Goal: Communication & Community: Answer question/provide support

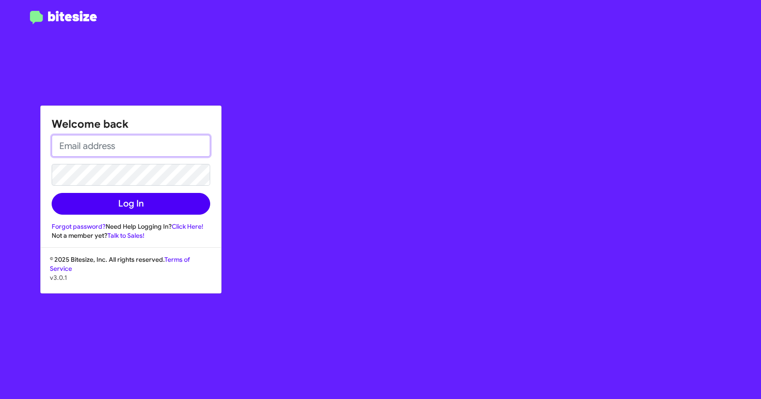
type input "[EMAIL_ADDRESS][DOMAIN_NAME]"
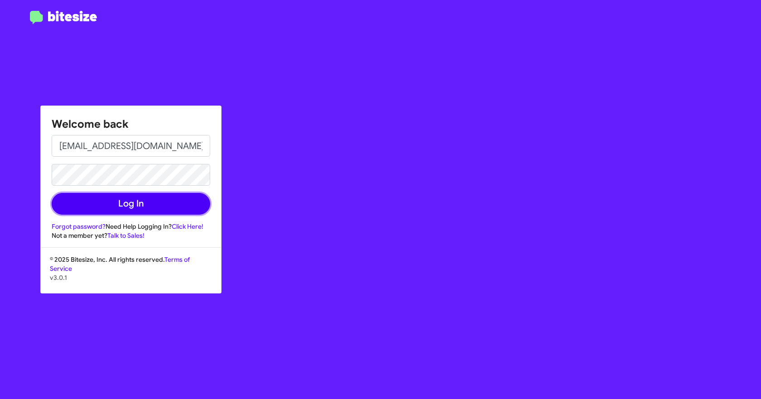
click at [131, 199] on button "Log In" at bounding box center [131, 204] width 158 height 22
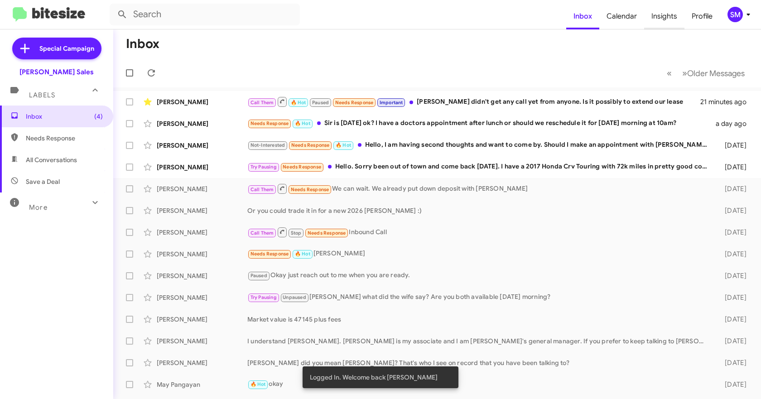
click at [663, 20] on span "Insights" at bounding box center [664, 16] width 40 height 26
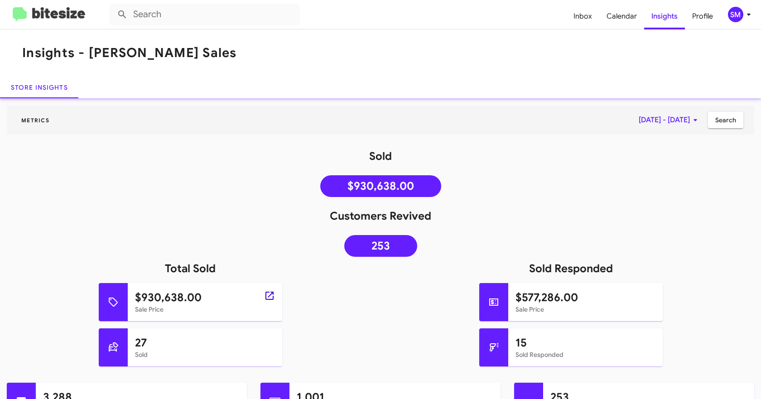
click at [268, 297] on icon at bounding box center [269, 295] width 11 height 11
type input "in:sold"
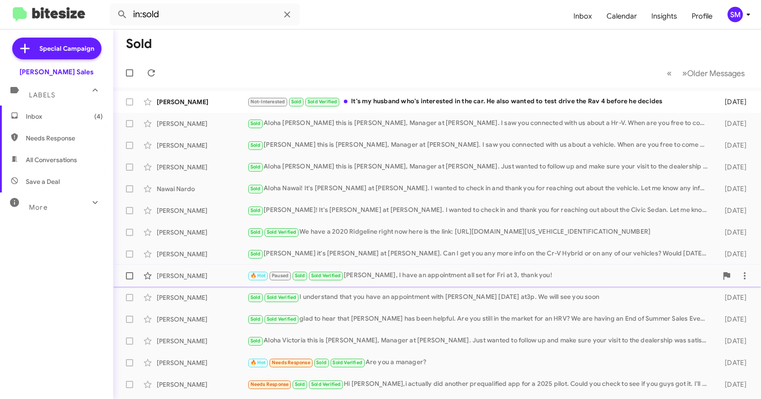
scroll to position [127, 0]
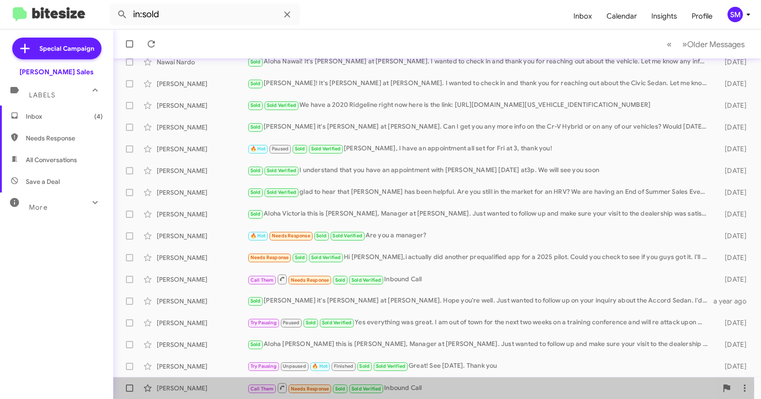
click at [217, 387] on div "[PERSON_NAME]" at bounding box center [202, 387] width 91 height 9
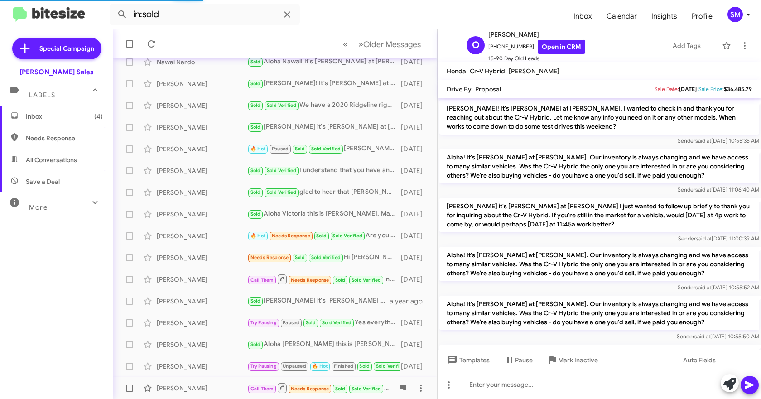
scroll to position [685, 0]
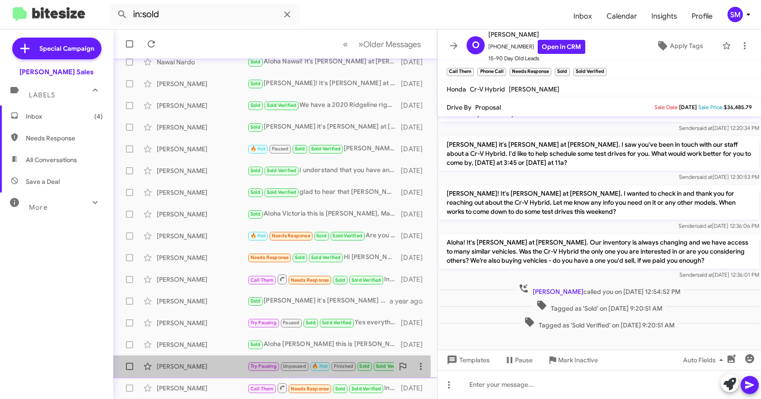
click at [211, 366] on div "[PERSON_NAME]" at bounding box center [202, 366] width 91 height 9
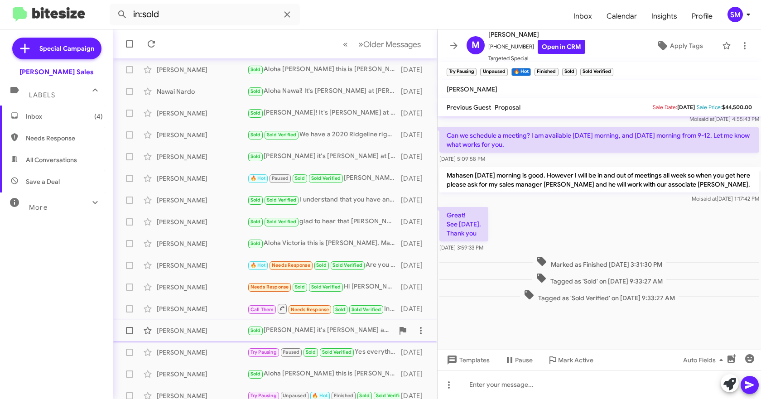
scroll to position [127, 0]
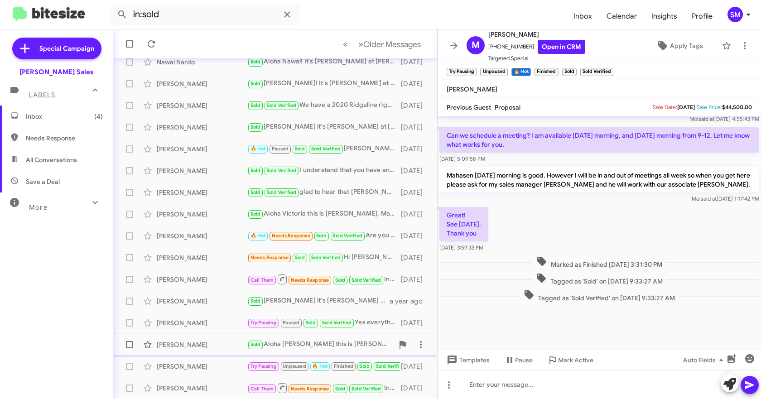
click at [185, 346] on div "[PERSON_NAME]" at bounding box center [202, 344] width 91 height 9
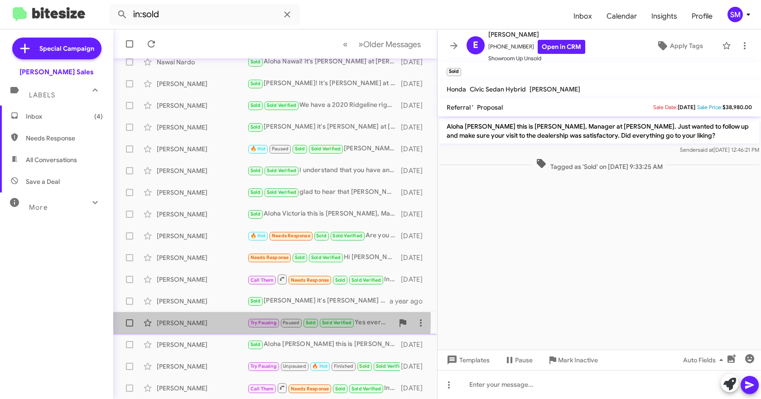
click at [185, 321] on div "[PERSON_NAME]" at bounding box center [202, 322] width 91 height 9
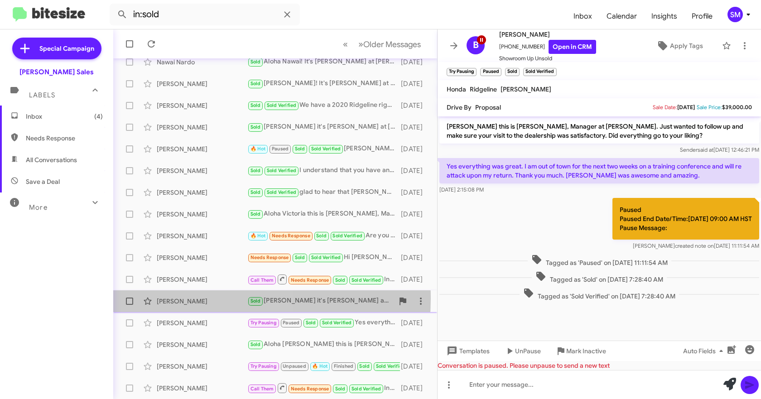
click at [189, 298] on div "[PERSON_NAME]" at bounding box center [202, 301] width 91 height 9
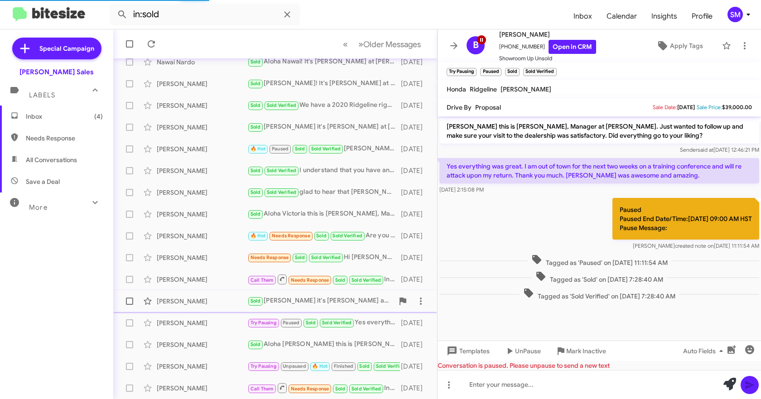
scroll to position [403, 0]
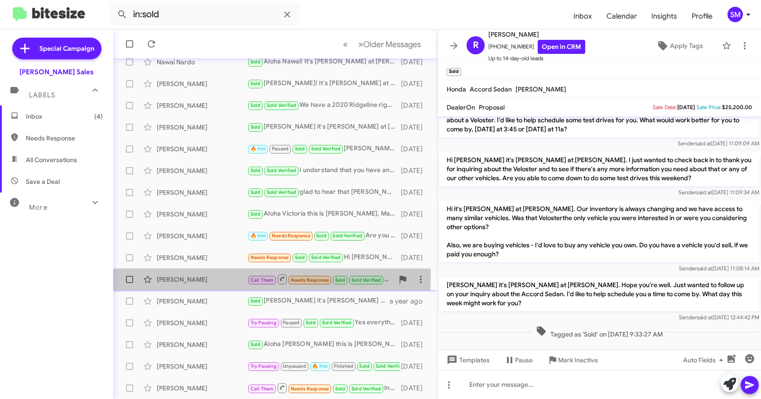
click at [195, 277] on div "[PERSON_NAME]" at bounding box center [202, 279] width 91 height 9
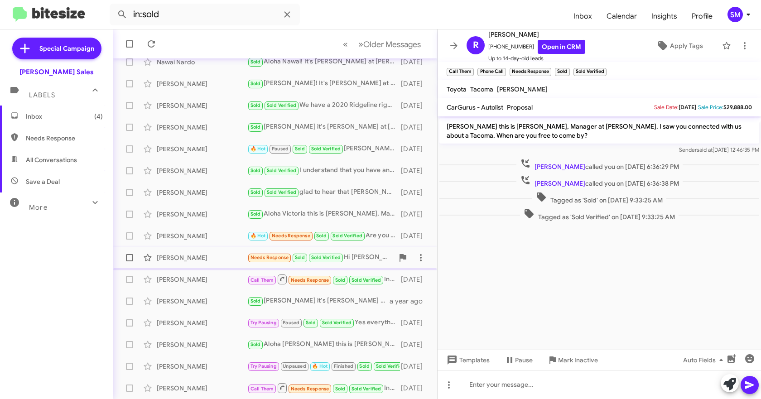
click at [193, 255] on div "[PERSON_NAME]" at bounding box center [202, 257] width 91 height 9
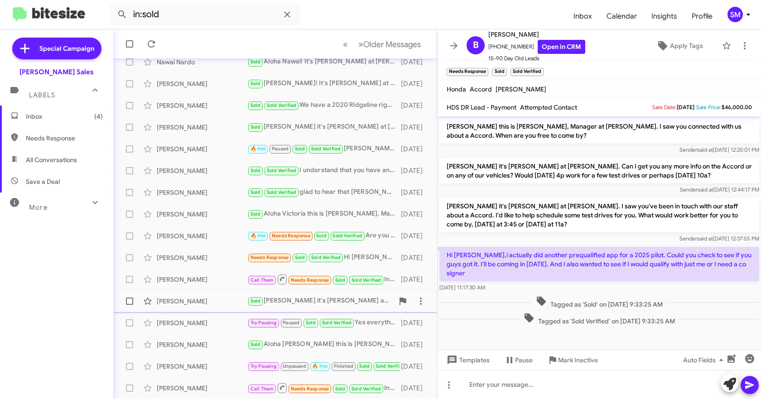
click at [195, 301] on div "[PERSON_NAME]" at bounding box center [202, 301] width 91 height 9
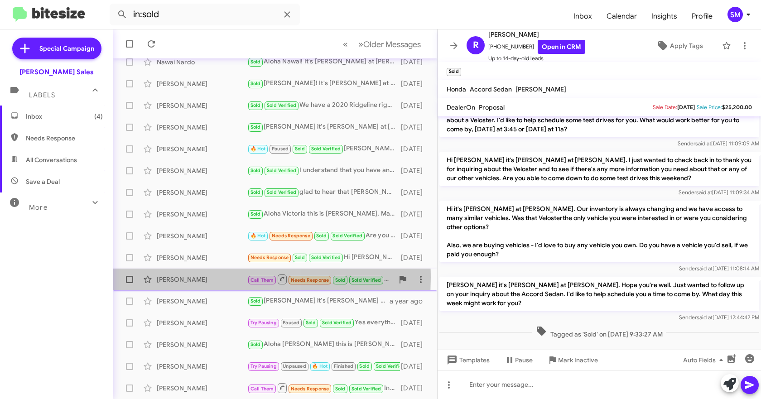
click at [193, 278] on div "[PERSON_NAME]" at bounding box center [202, 279] width 91 height 9
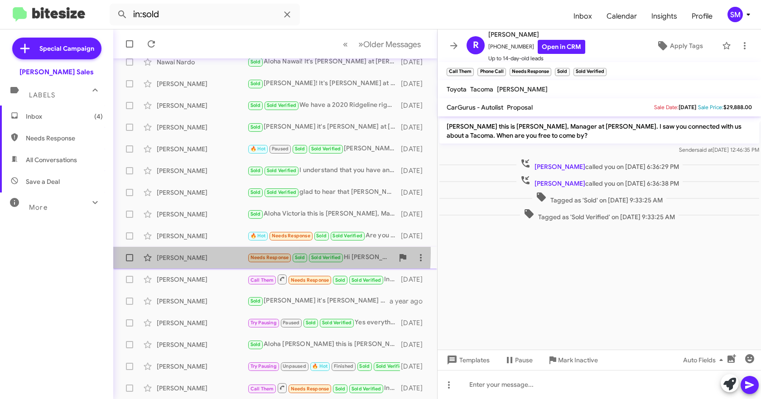
click at [192, 253] on div "[PERSON_NAME]" at bounding box center [202, 257] width 91 height 9
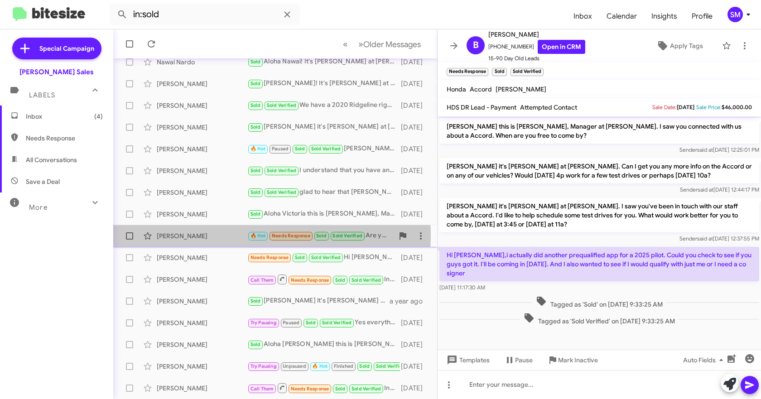
click at [197, 235] on div "[PERSON_NAME]" at bounding box center [202, 235] width 91 height 9
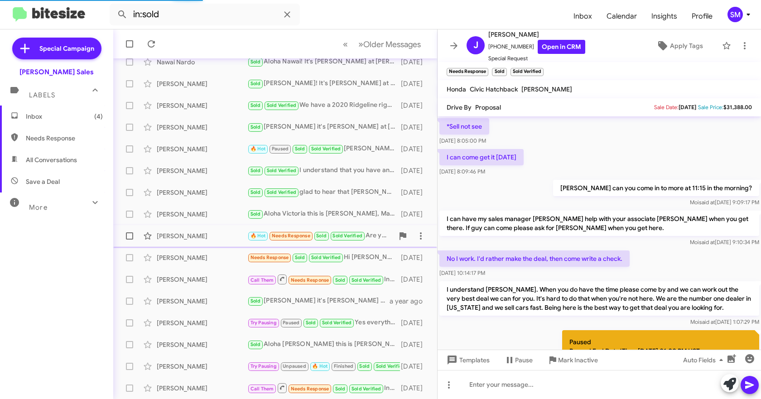
scroll to position [465, 0]
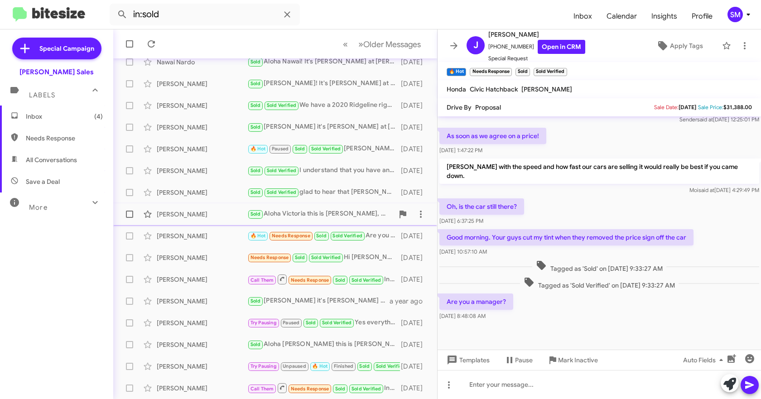
click at [192, 213] on div "[PERSON_NAME]" at bounding box center [202, 214] width 91 height 9
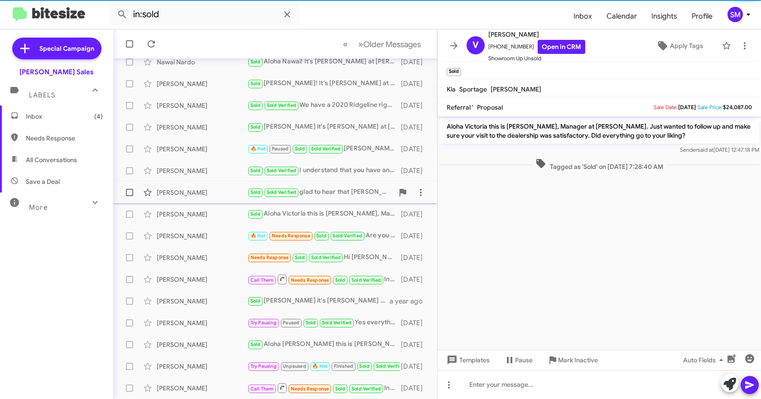
click at [192, 192] on div "[PERSON_NAME]" at bounding box center [202, 192] width 91 height 9
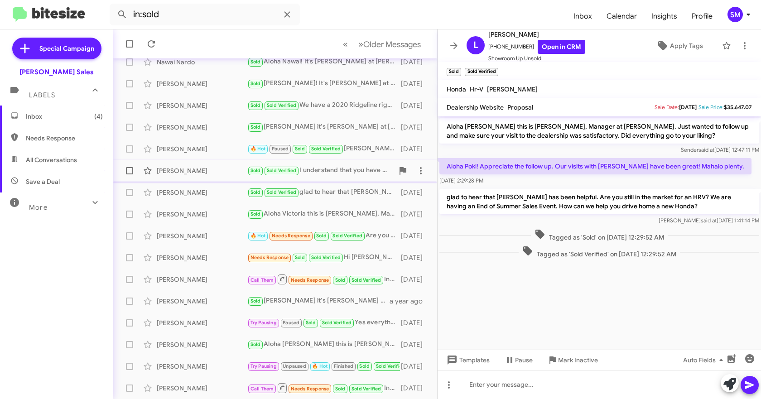
click at [192, 171] on div "[PERSON_NAME]" at bounding box center [202, 170] width 91 height 9
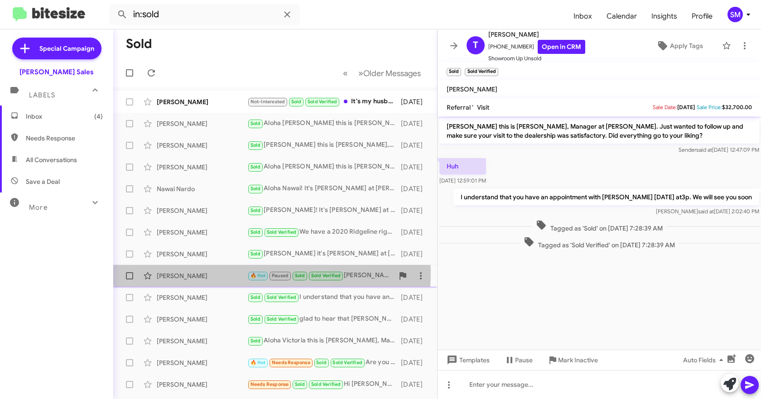
click at [207, 272] on div "[PERSON_NAME]" at bounding box center [202, 275] width 91 height 9
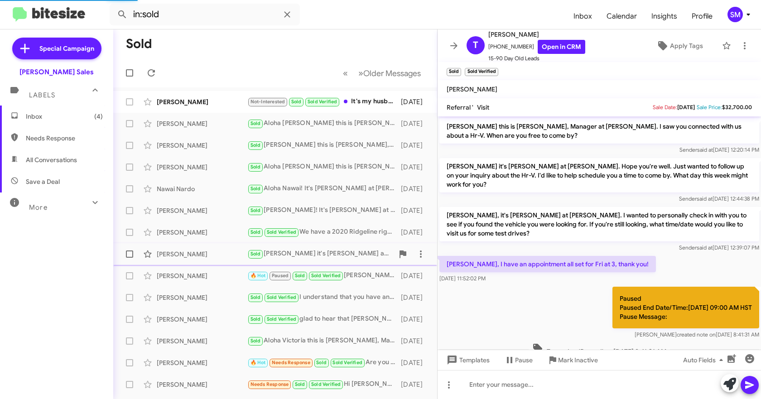
scroll to position [60, 0]
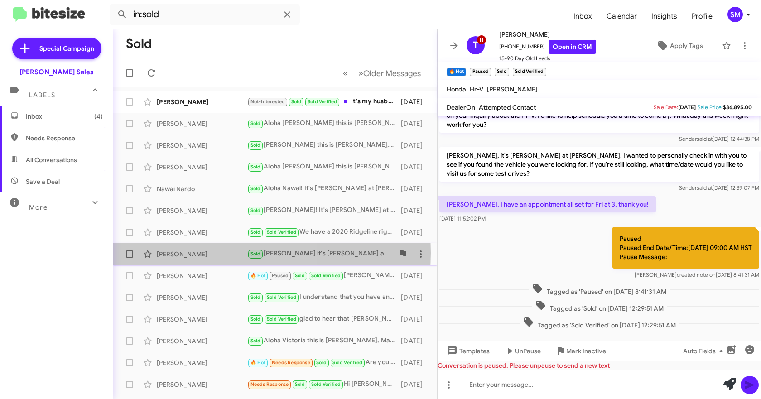
click at [201, 253] on div "[PERSON_NAME]" at bounding box center [202, 253] width 91 height 9
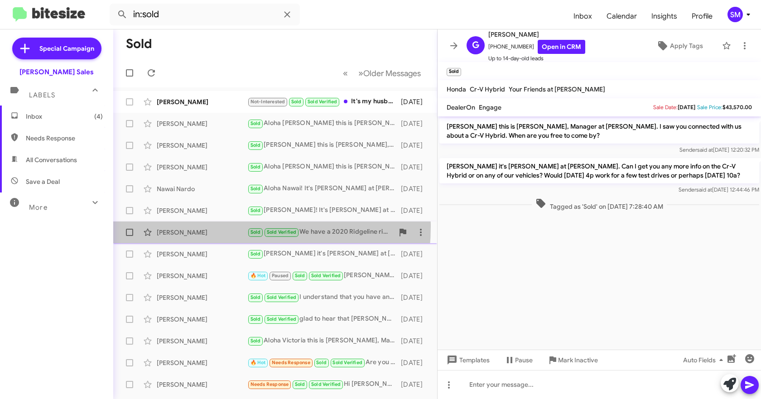
click at [197, 226] on div "[PERSON_NAME] Sold Sold Verified We have a 2020 Ridgeline right now here is the…" at bounding box center [274, 232] width 309 height 18
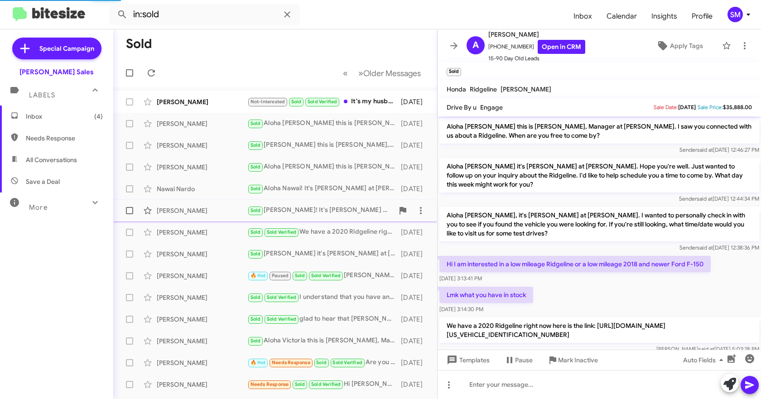
scroll to position [57, 0]
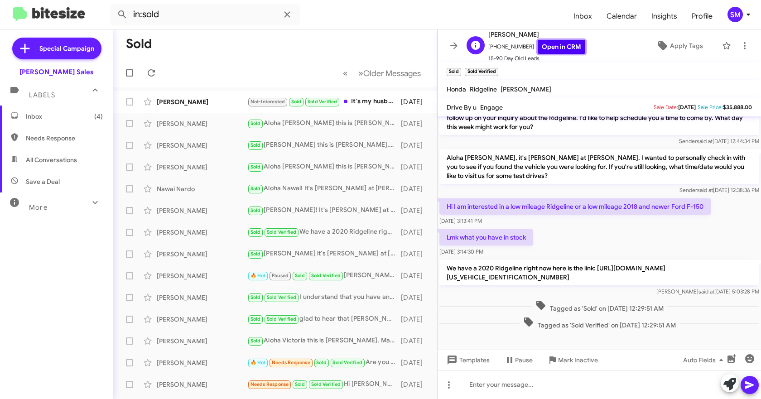
click at [555, 45] on link "Open in CRM" at bounding box center [561, 47] width 48 height 14
click at [190, 231] on div "[PERSON_NAME]" at bounding box center [202, 232] width 91 height 9
click at [190, 212] on div "[PERSON_NAME]" at bounding box center [202, 210] width 91 height 9
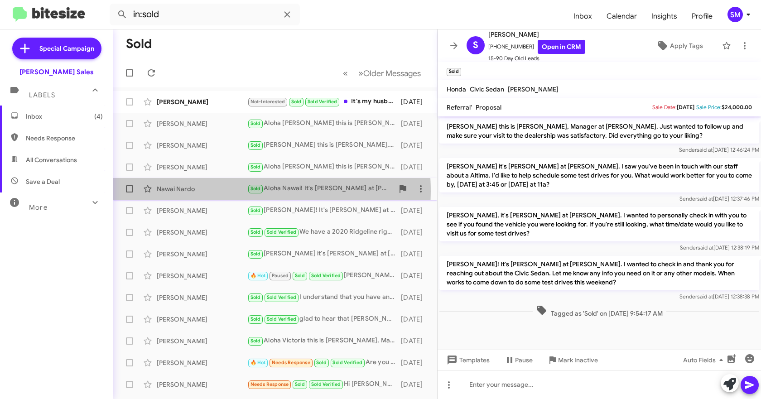
click at [192, 192] on div "Nawai Nardo" at bounding box center [202, 188] width 91 height 9
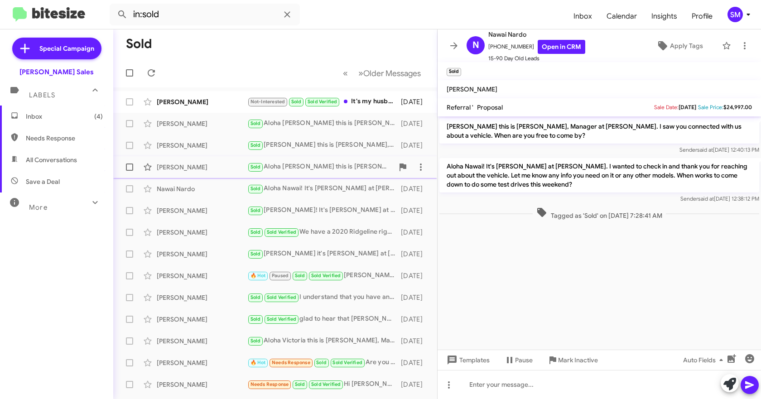
click at [190, 164] on div "[PERSON_NAME]" at bounding box center [202, 167] width 91 height 9
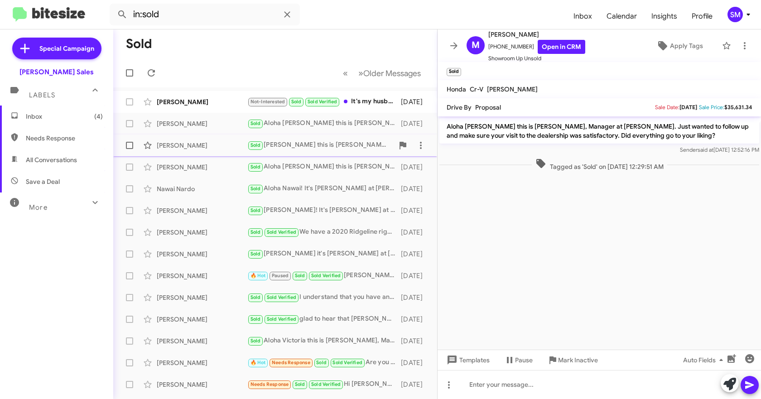
click at [193, 143] on div "[PERSON_NAME]" at bounding box center [202, 145] width 91 height 9
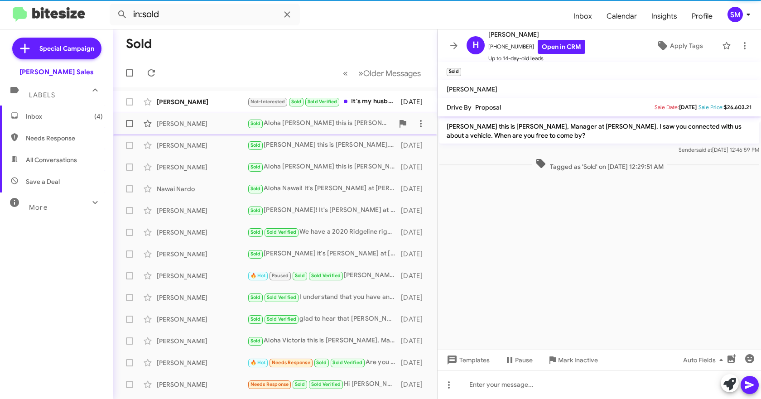
click at [193, 127] on div "[PERSON_NAME]" at bounding box center [202, 123] width 91 height 9
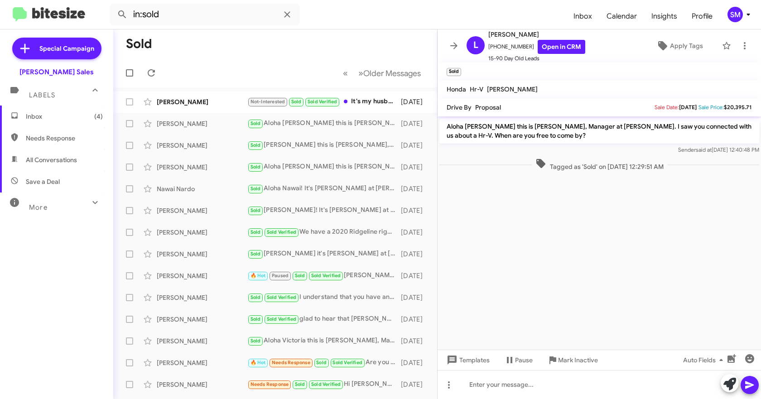
click at [389, 5] on form "in:sold" at bounding box center [338, 15] width 456 height 22
click at [34, 115] on span "Inbox (5)" at bounding box center [64, 116] width 77 height 9
